Goal: Information Seeking & Learning: Learn about a topic

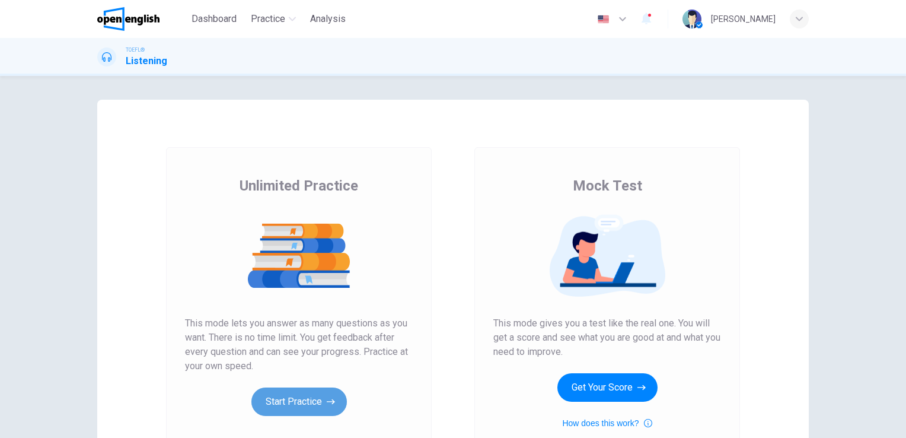
click at [286, 404] on button "Start Practice" at bounding box center [298, 401] width 95 height 28
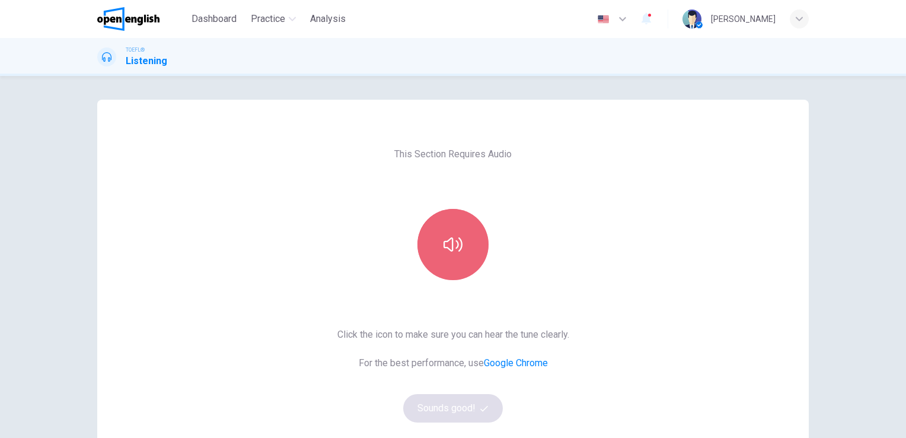
click at [460, 240] on button "button" at bounding box center [452, 244] width 71 height 71
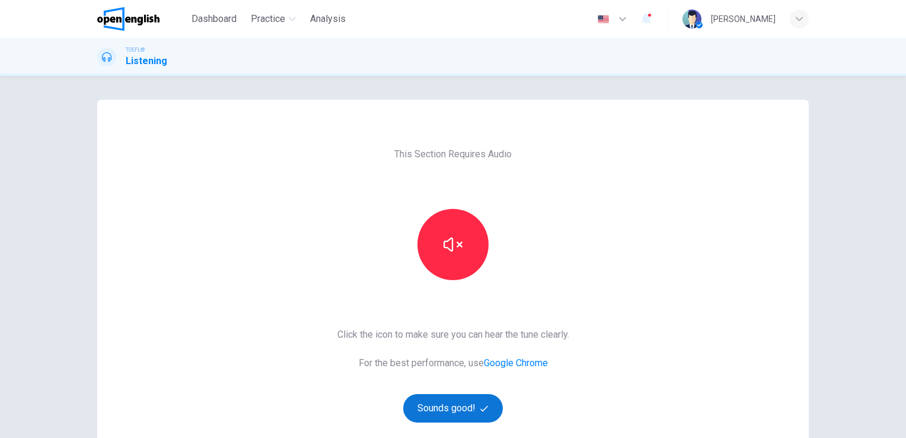
click at [452, 411] on button "Sounds good!" at bounding box center [453, 408] width 100 height 28
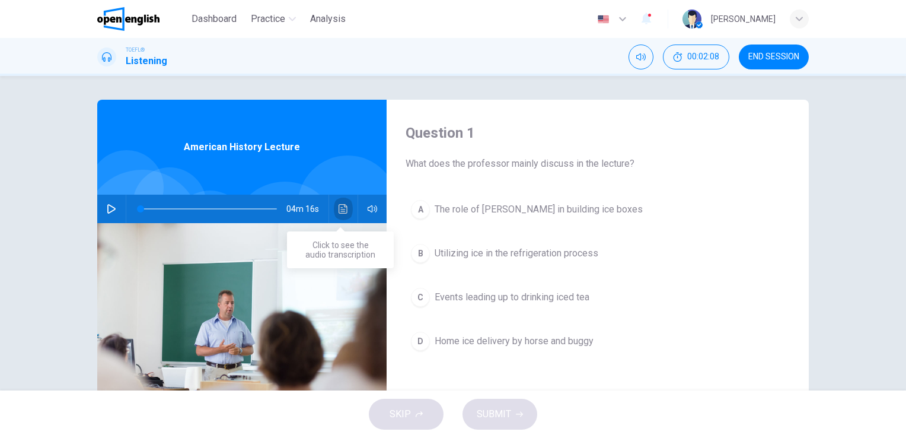
click at [341, 212] on icon "Click to see the audio transcription" at bounding box center [343, 208] width 9 height 9
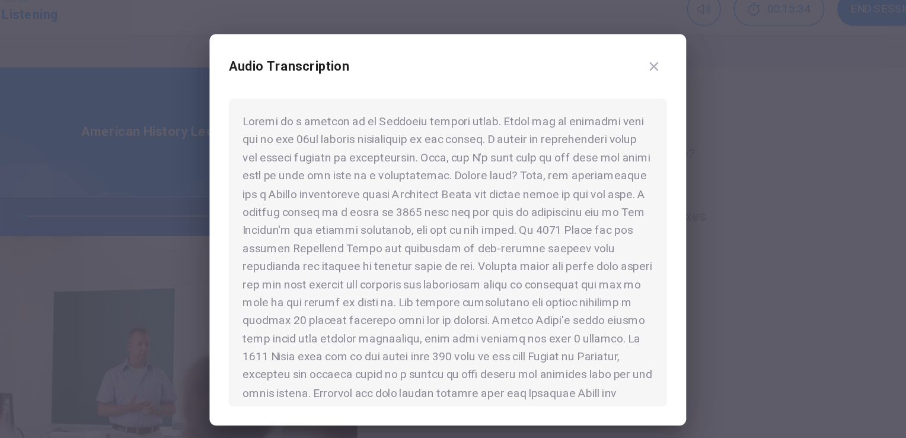
click at [147, 53] on div at bounding box center [453, 219] width 906 height 438
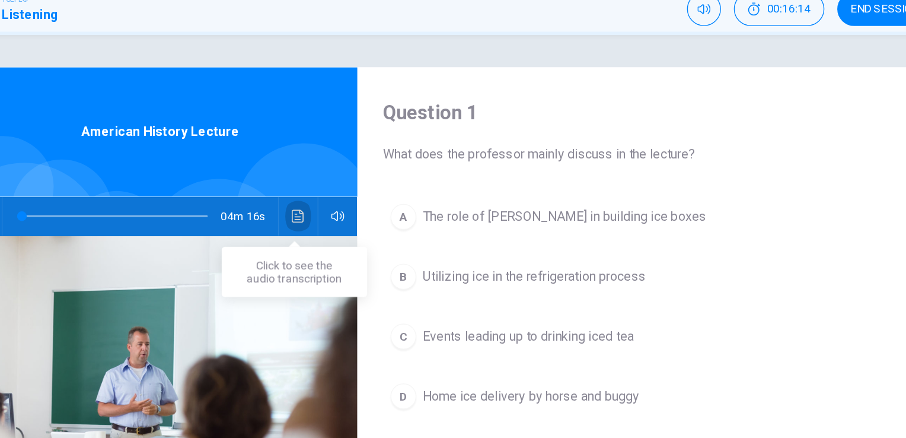
click at [339, 209] on icon "Click to see the audio transcription" at bounding box center [343, 208] width 9 height 9
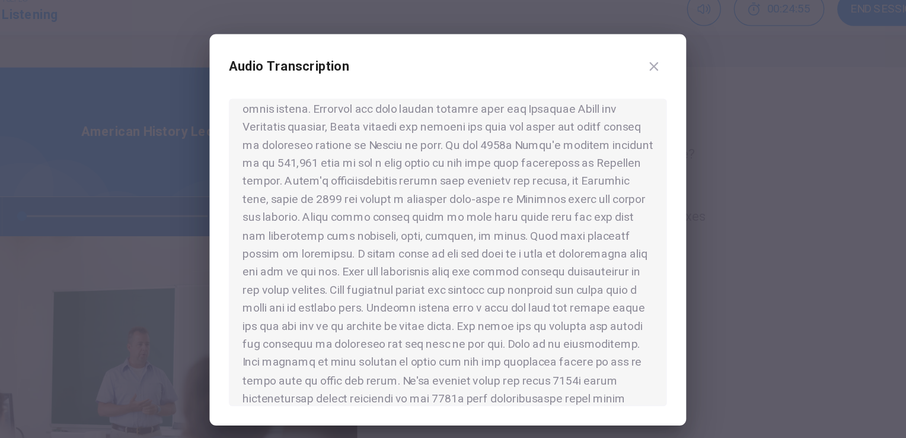
scroll to position [211, 0]
click at [418, 157] on div at bounding box center [452, 235] width 321 height 225
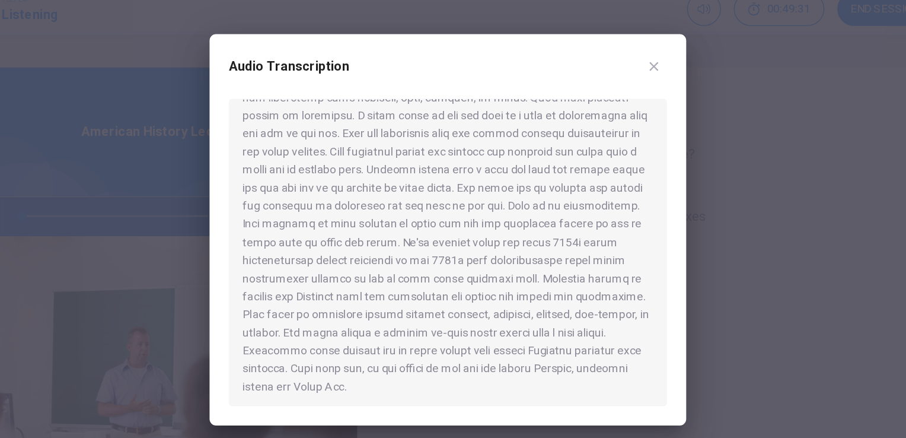
scroll to position [326, 0]
click at [122, 53] on div at bounding box center [453, 219] width 906 height 438
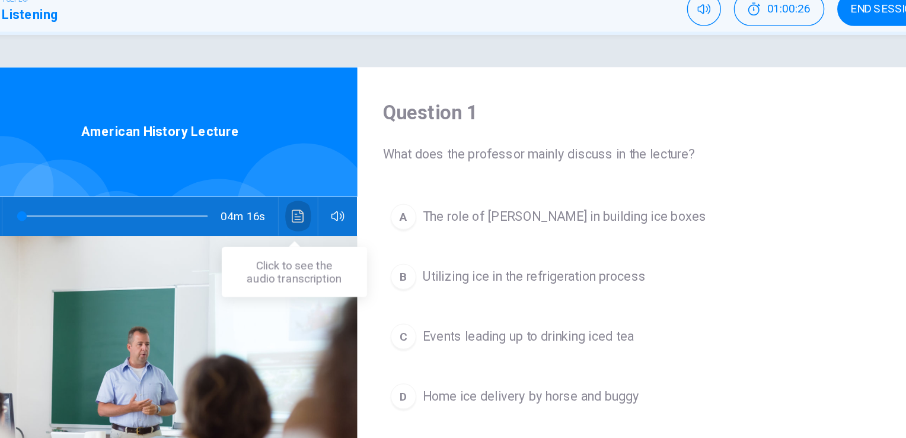
click at [339, 209] on icon "Click to see the audio transcription" at bounding box center [343, 208] width 9 height 9
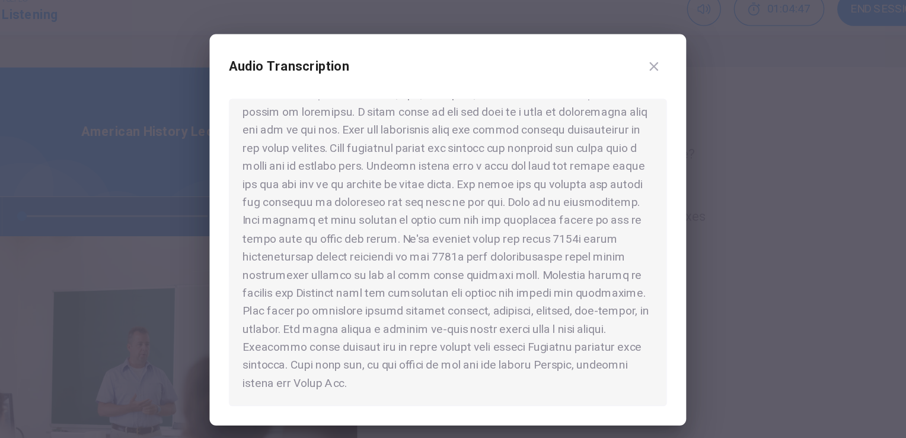
click at [608, 101] on icon "button" at bounding box center [603, 98] width 9 height 9
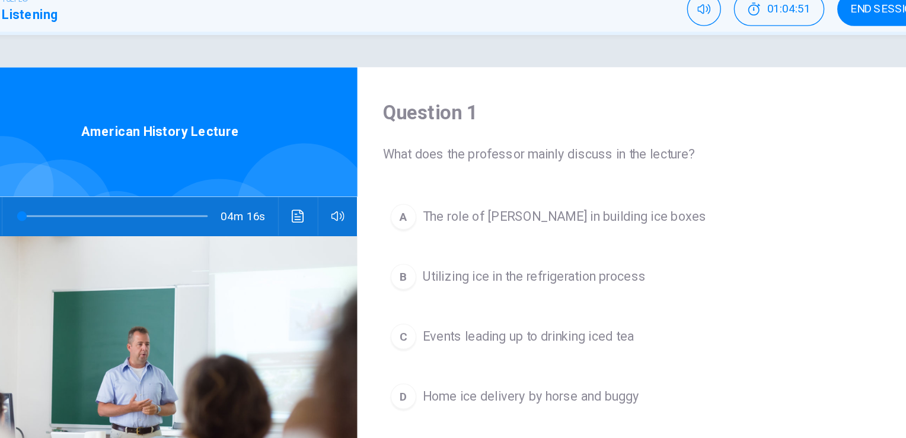
scroll to position [1, 0]
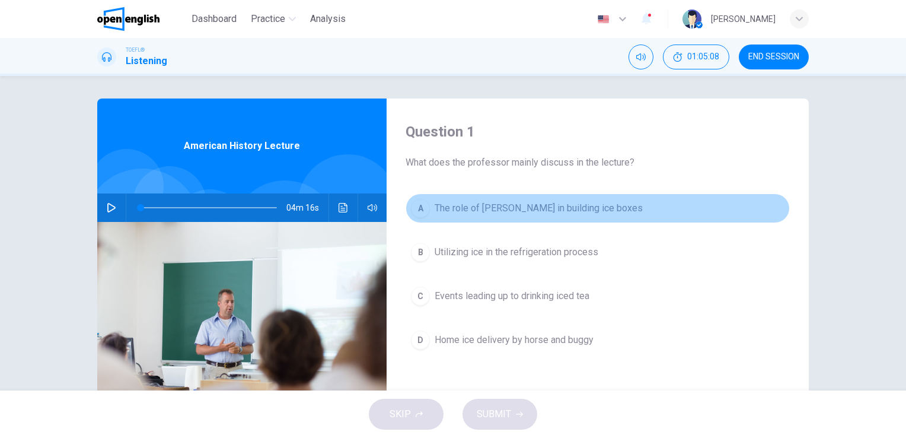
click at [489, 208] on span "The role of [PERSON_NAME] in building ice boxes" at bounding box center [539, 208] width 208 height 14
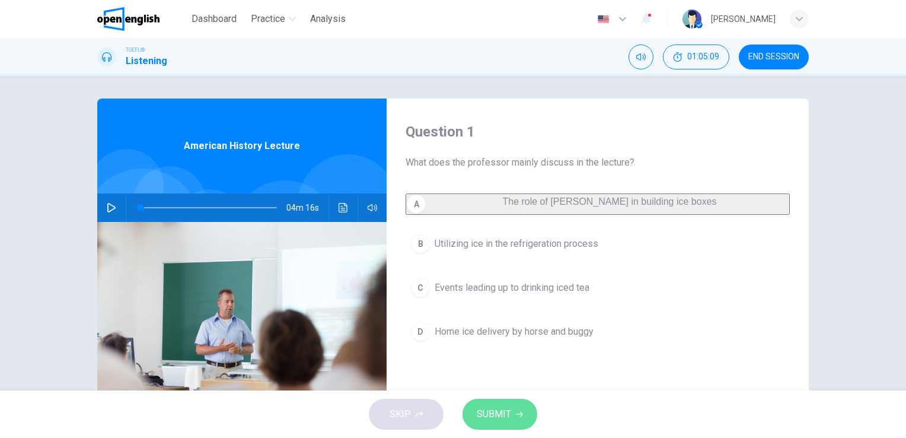
click at [505, 416] on span "SUBMIT" at bounding box center [494, 414] width 34 height 17
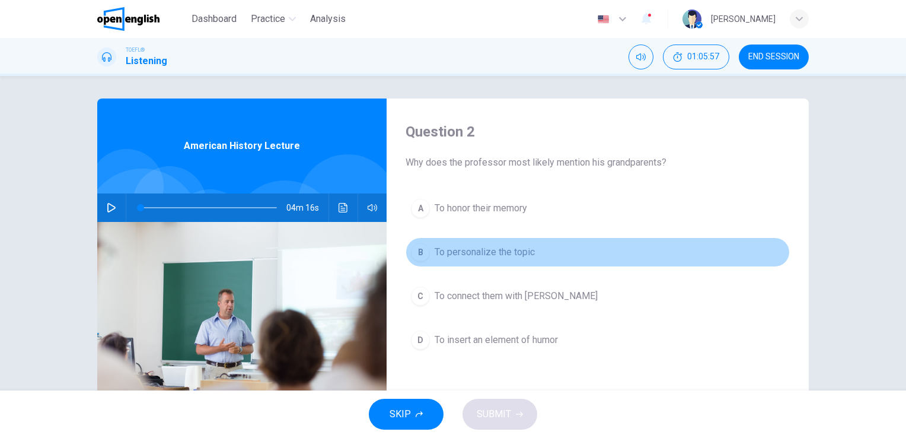
click at [513, 253] on span "To personalize the topic" at bounding box center [485, 252] width 100 height 14
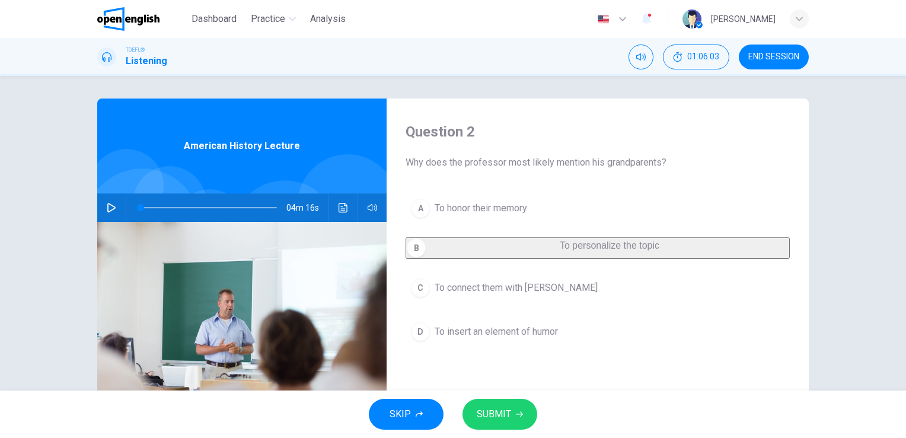
click at [493, 416] on span "SUBMIT" at bounding box center [494, 414] width 34 height 17
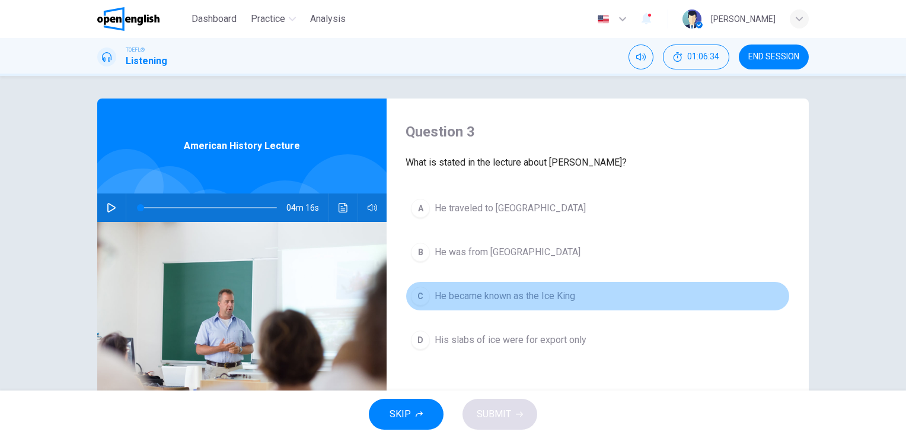
click at [515, 296] on span "He became known as the Ice King" at bounding box center [505, 296] width 141 height 14
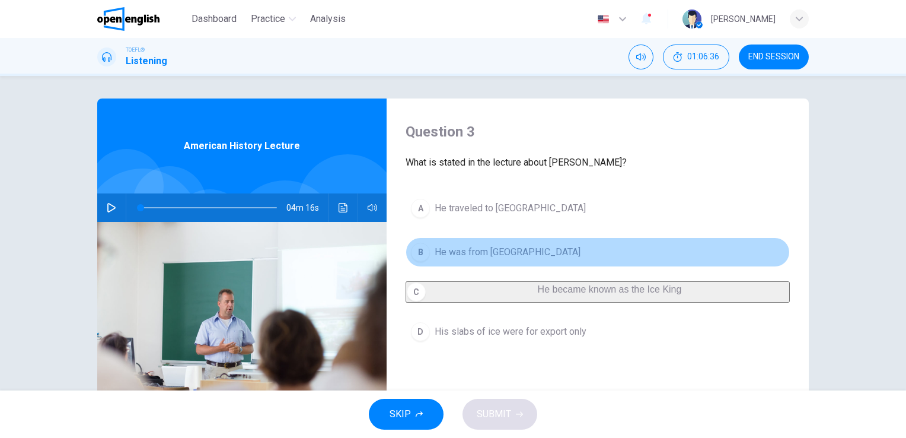
click at [484, 248] on span "He was from [GEOGRAPHIC_DATA]" at bounding box center [508, 252] width 146 height 14
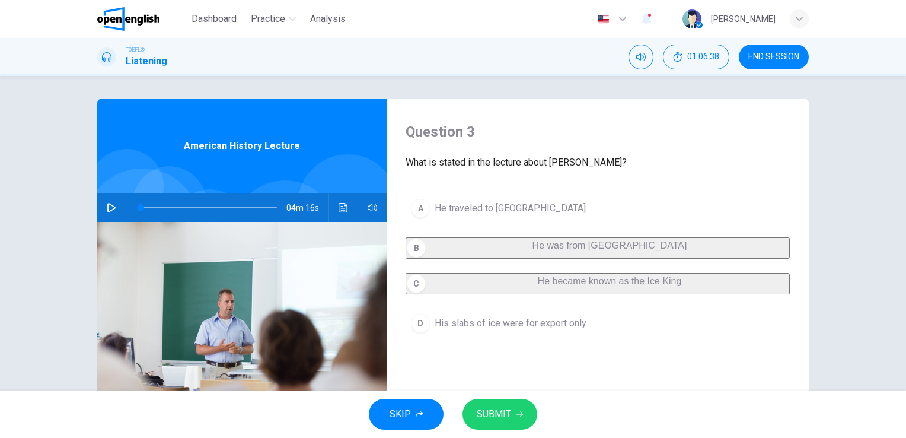
click at [501, 413] on span "SUBMIT" at bounding box center [494, 414] width 34 height 17
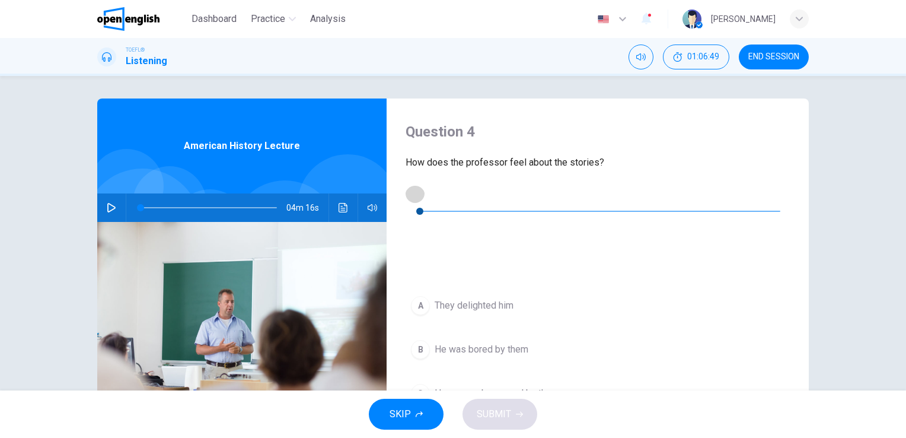
click at [411, 197] on button "button" at bounding box center [415, 193] width 19 height 19
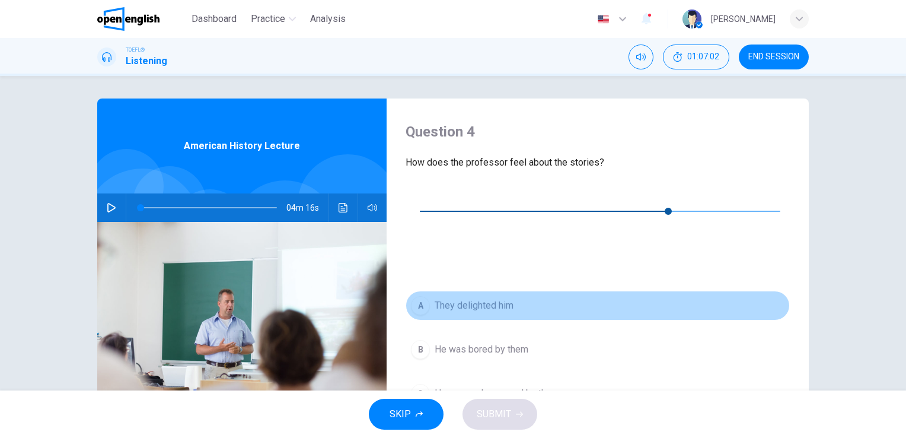
click at [438, 298] on span "They delighted him" at bounding box center [474, 305] width 79 height 14
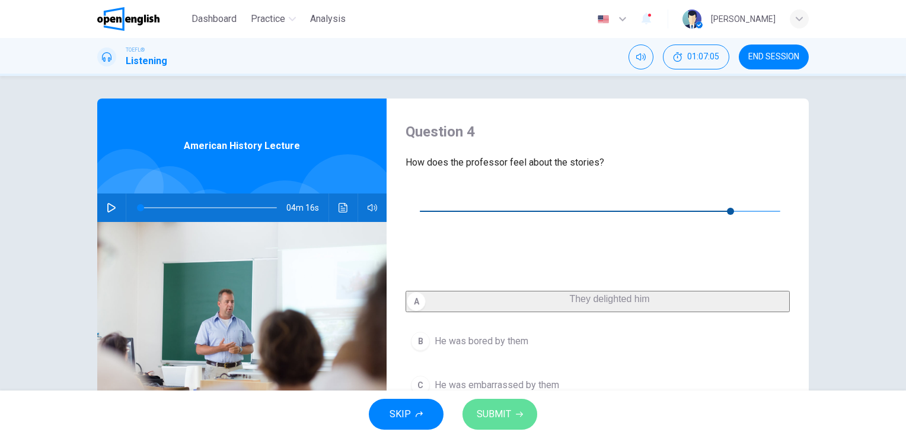
click at [496, 411] on span "SUBMIT" at bounding box center [494, 414] width 34 height 17
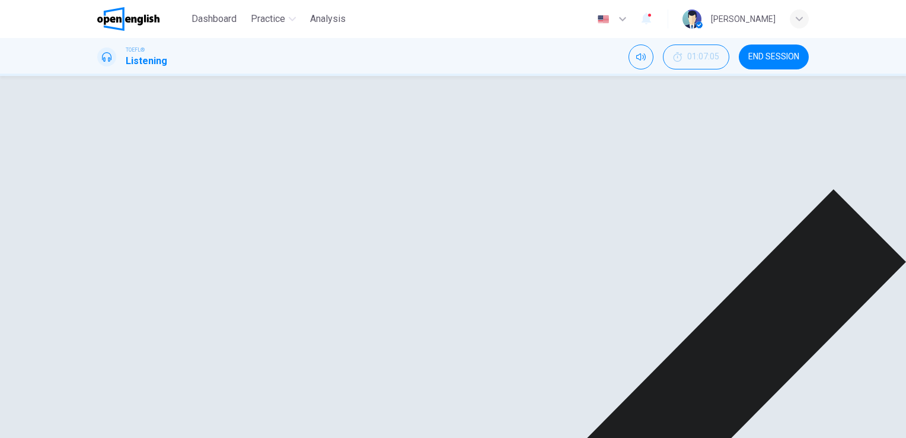
type input "*"
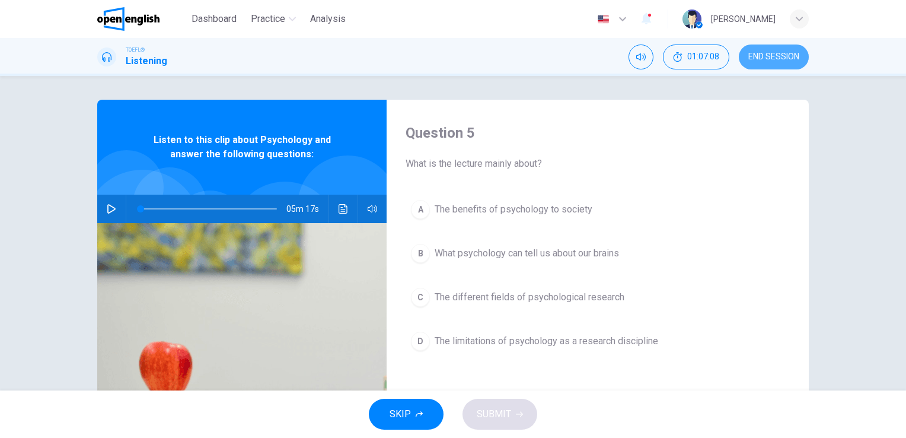
click at [775, 53] on span "END SESSION" at bounding box center [773, 56] width 51 height 9
